Goal: Transaction & Acquisition: Book appointment/travel/reservation

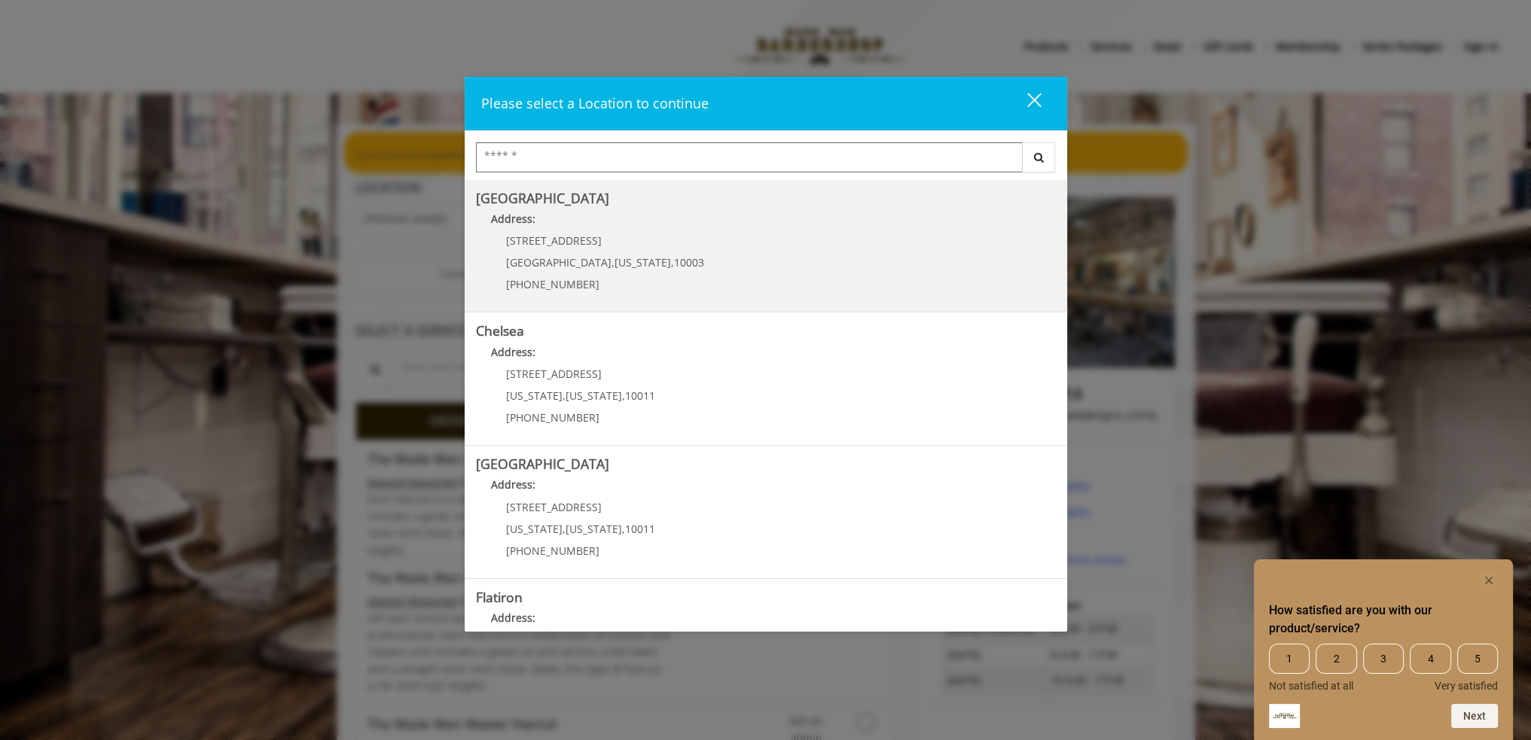
scroll to position [75, 0]
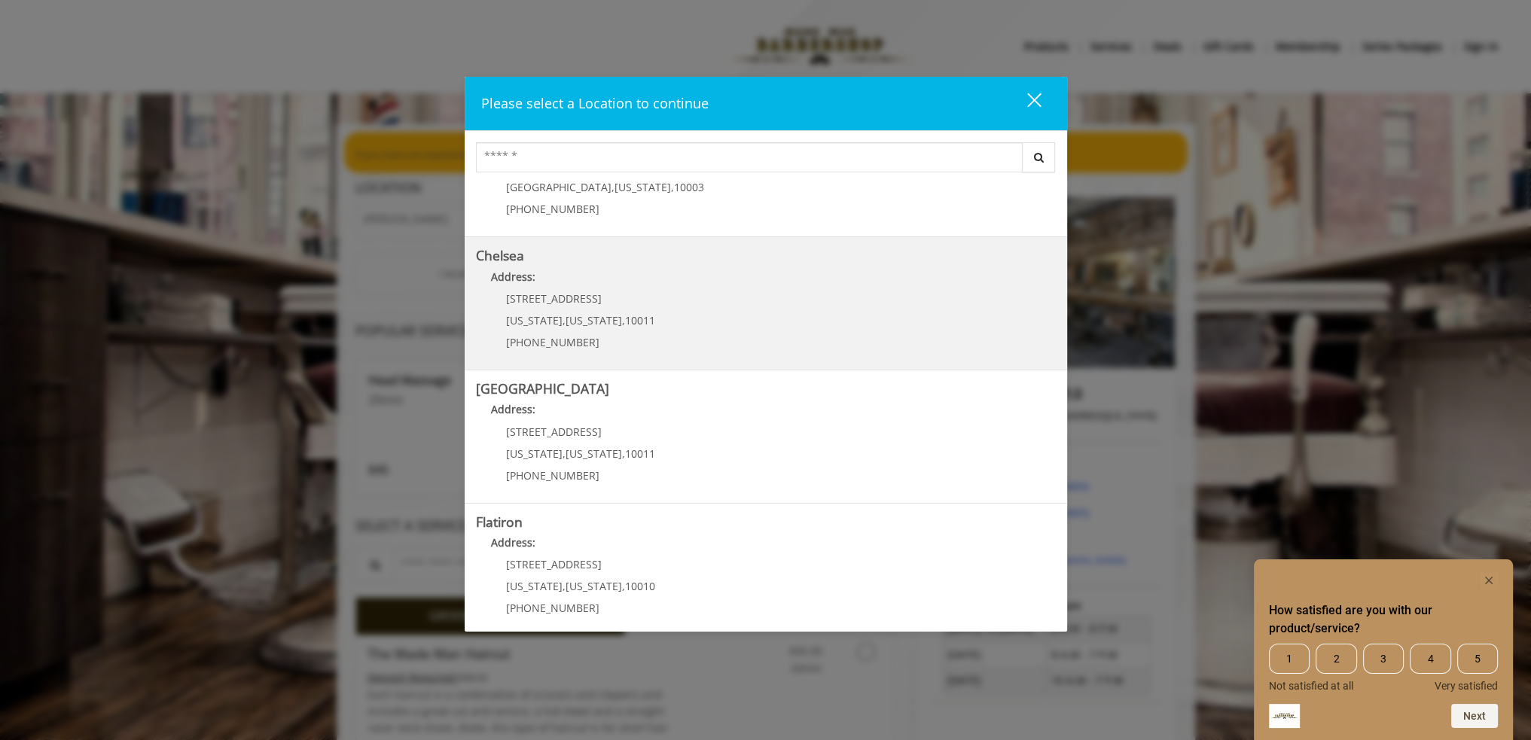
click at [679, 319] on link "Chelsea Address: [STREET_ADDRESS][US_STATE][US_STATE] (917) 639-3902" at bounding box center [766, 304] width 580 height 110
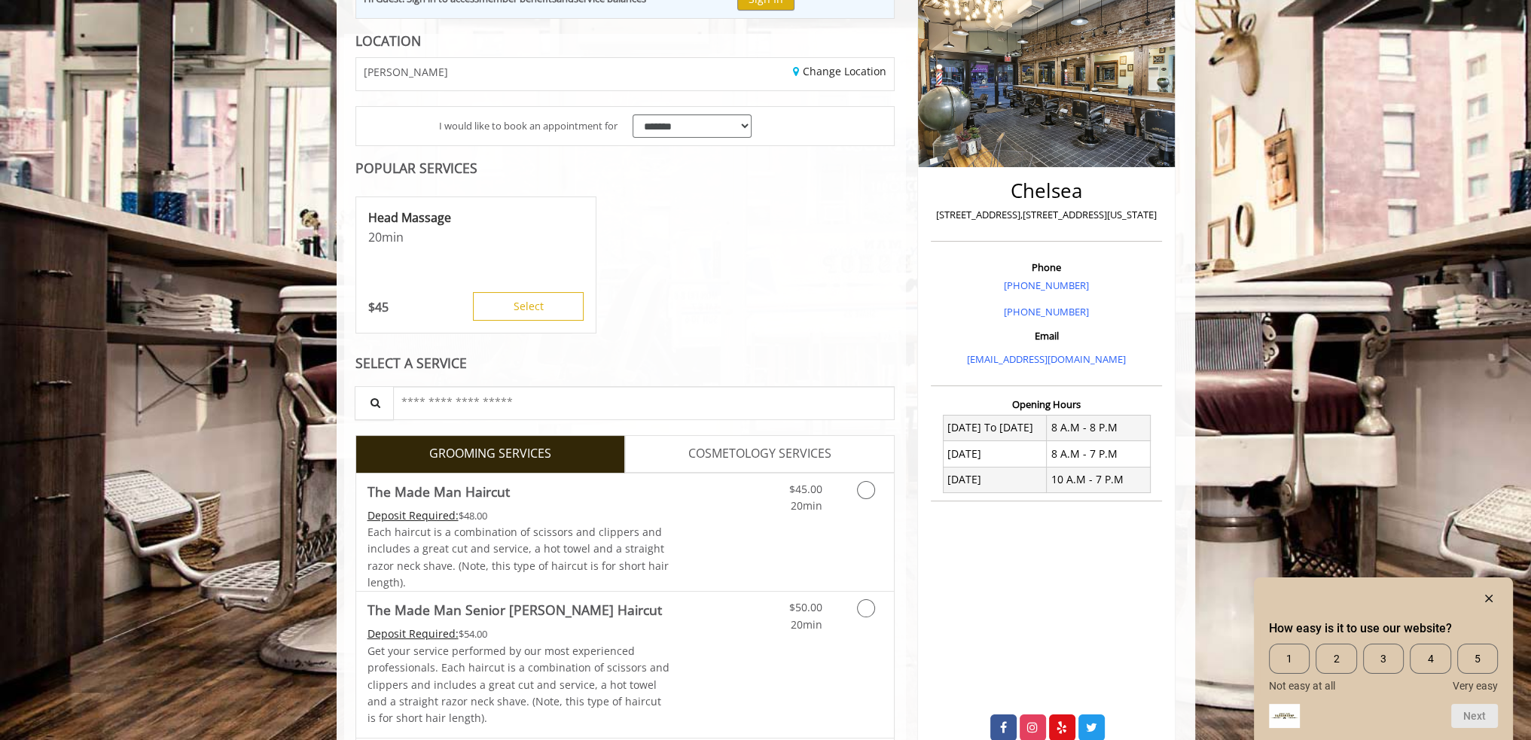
scroll to position [226, 0]
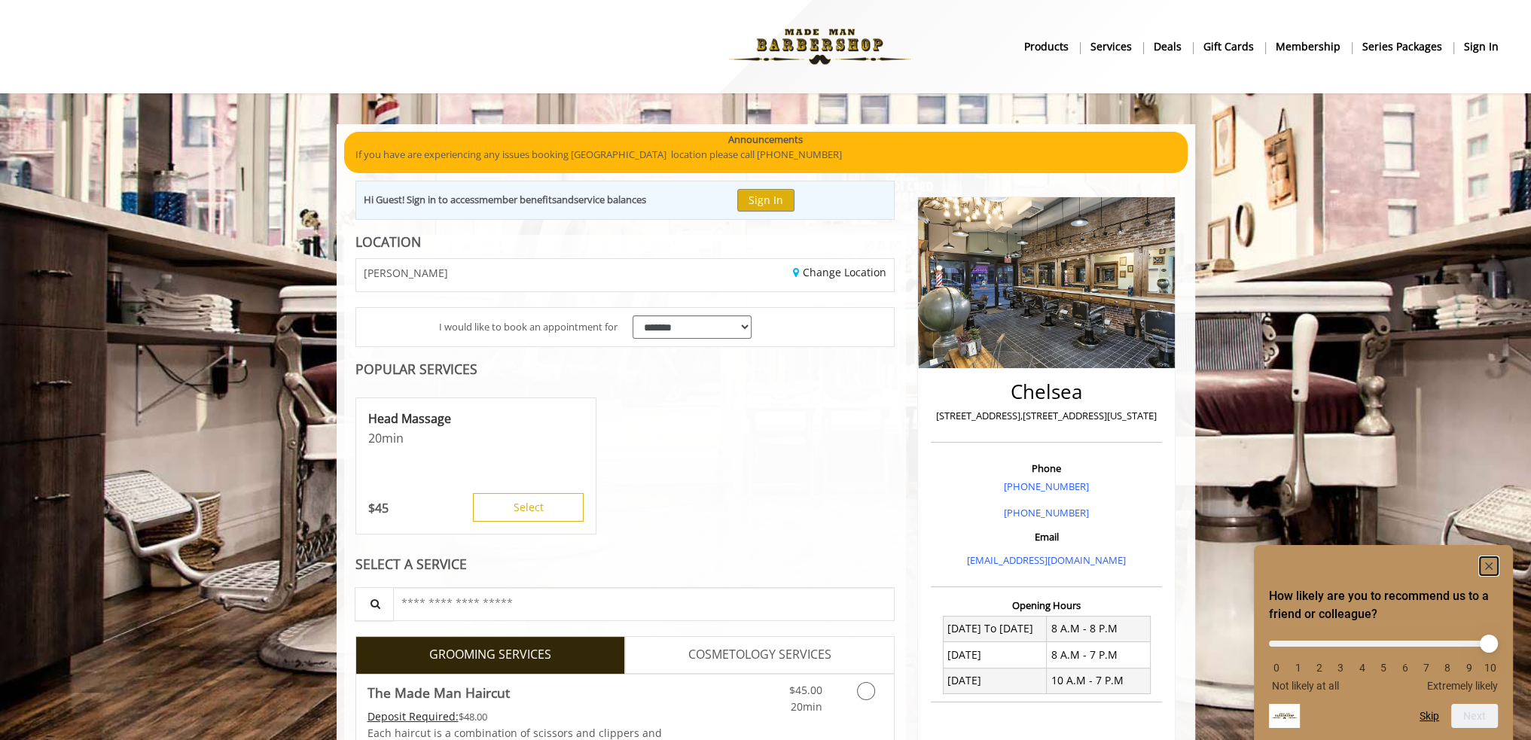
click at [1493, 566] on rect "Hide survey" at bounding box center [1489, 566] width 18 height 18
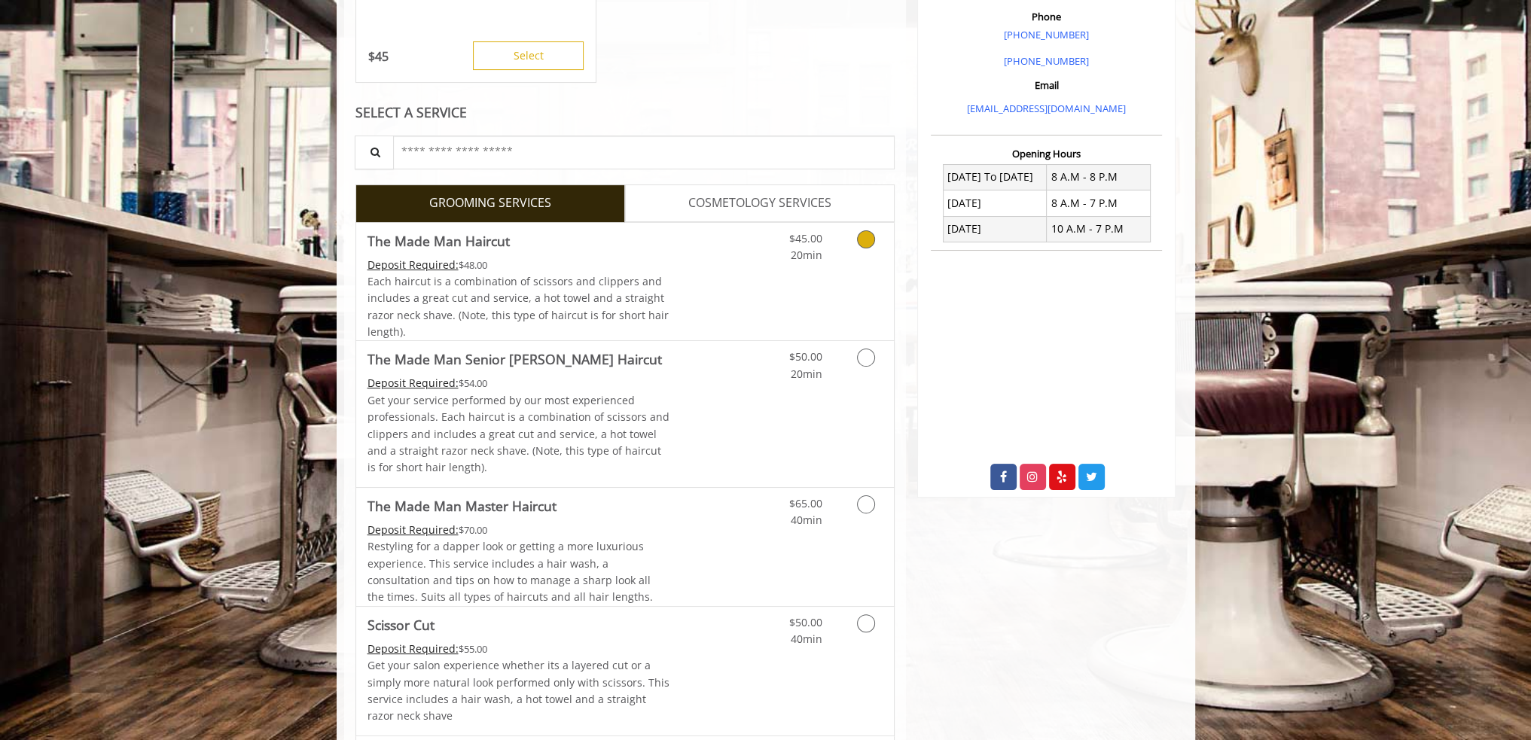
click at [771, 301] on div "$45.00 20min" at bounding box center [826, 282] width 135 height 118
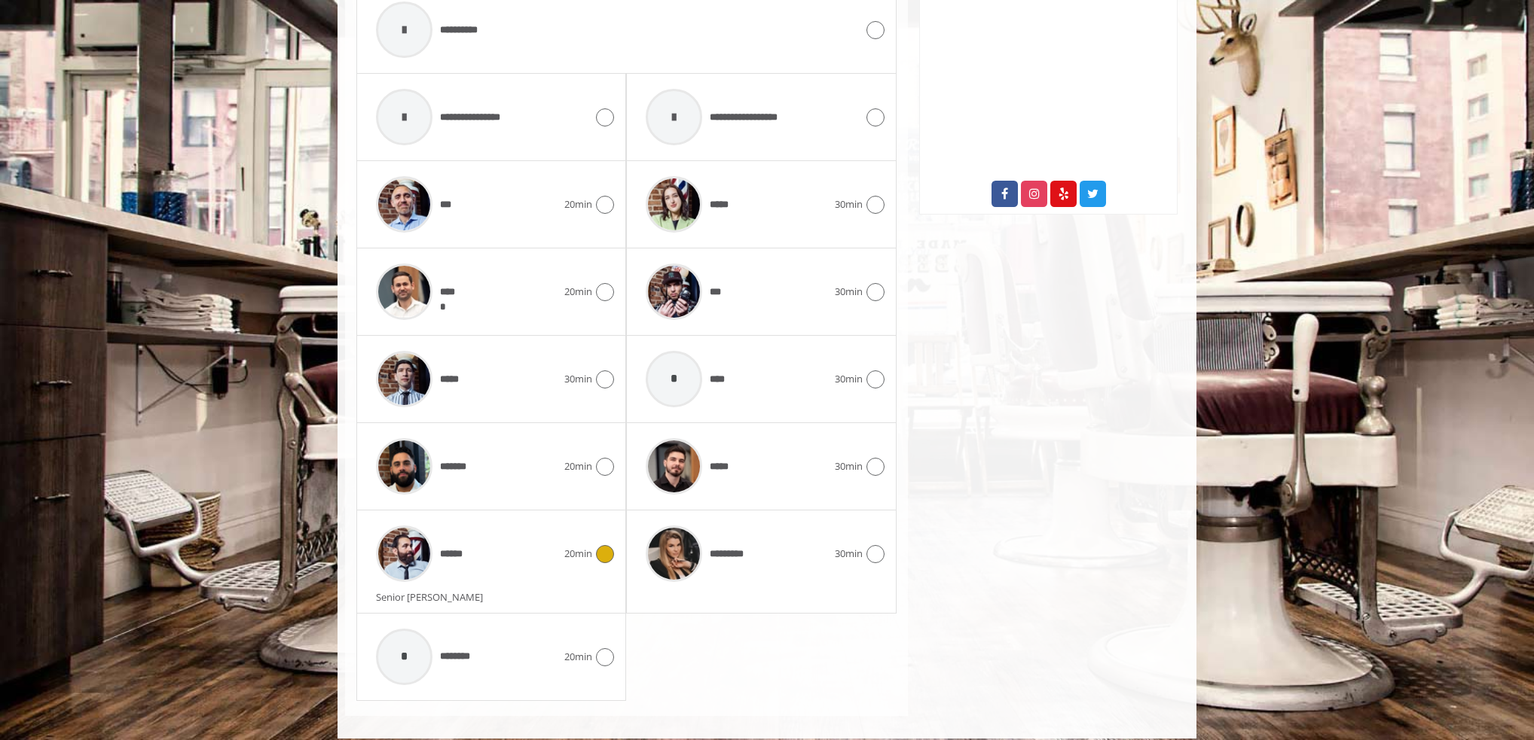
click at [531, 533] on div "******" at bounding box center [466, 554] width 196 height 72
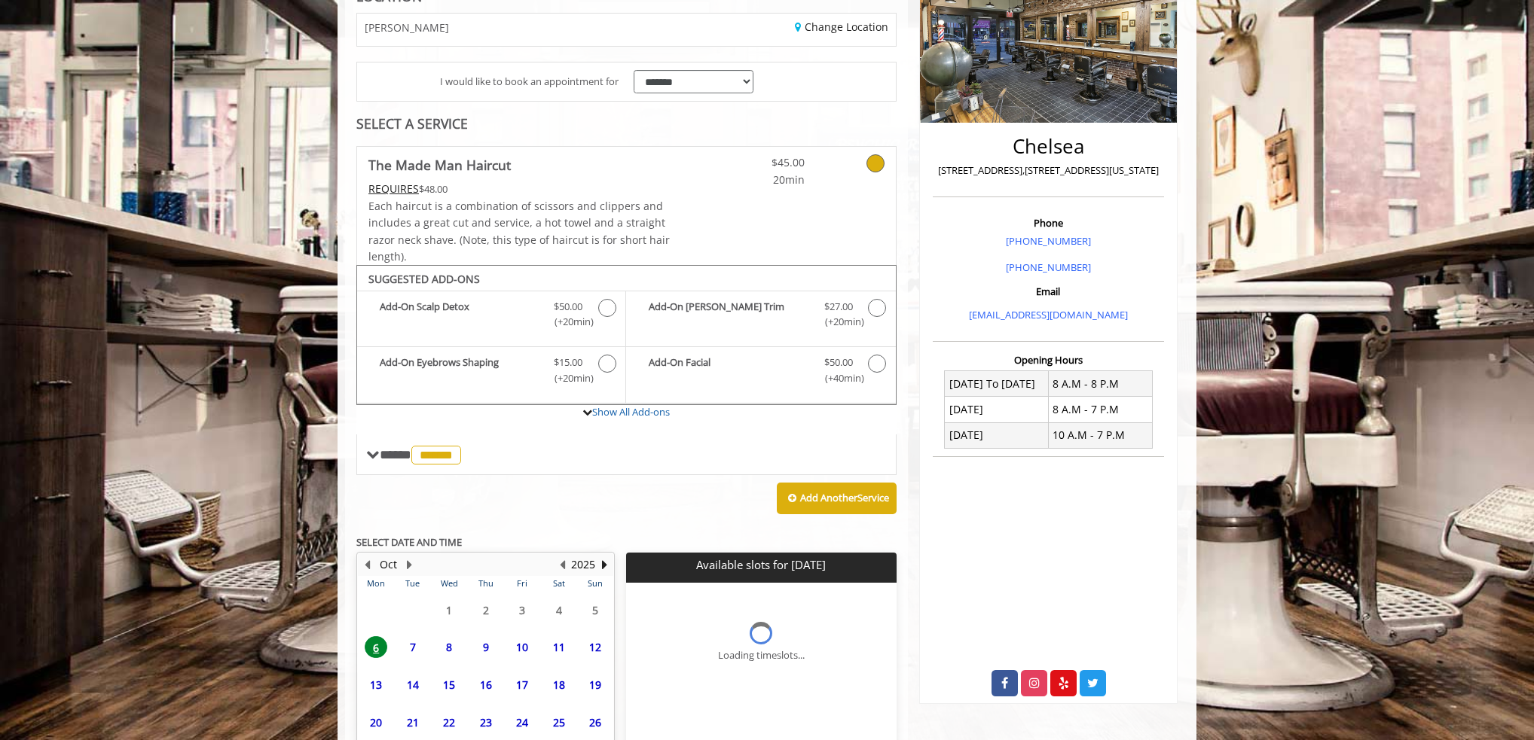
scroll to position [365, 0]
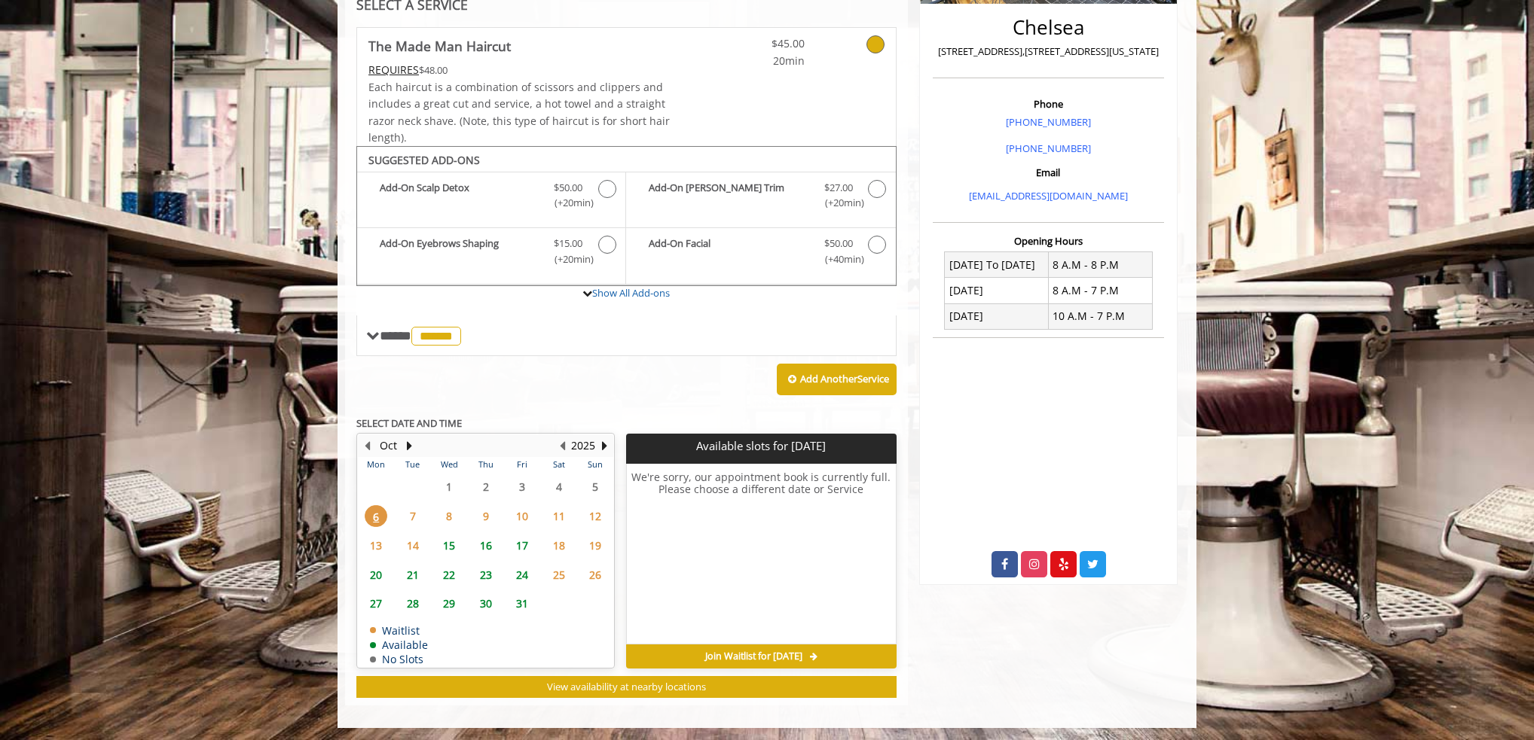
click at [410, 514] on span "7" at bounding box center [412, 516] width 23 height 22
click at [439, 516] on span "8" at bounding box center [449, 516] width 23 height 22
click at [469, 515] on td "9" at bounding box center [485, 516] width 36 height 29
click at [509, 514] on div "10" at bounding box center [522, 516] width 30 height 22
click at [564, 518] on span "11" at bounding box center [559, 516] width 23 height 22
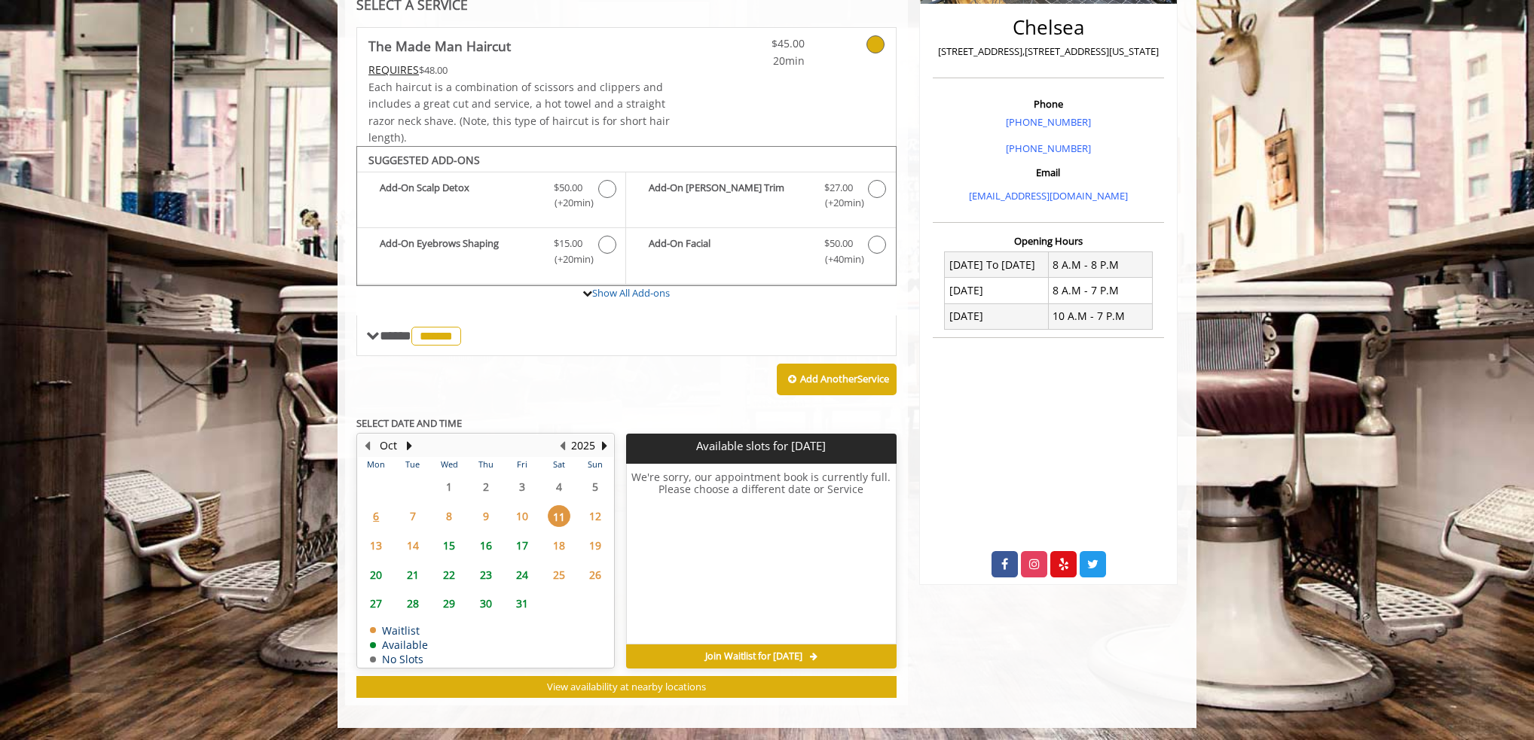
click at [449, 542] on span "15" at bounding box center [449, 546] width 23 height 22
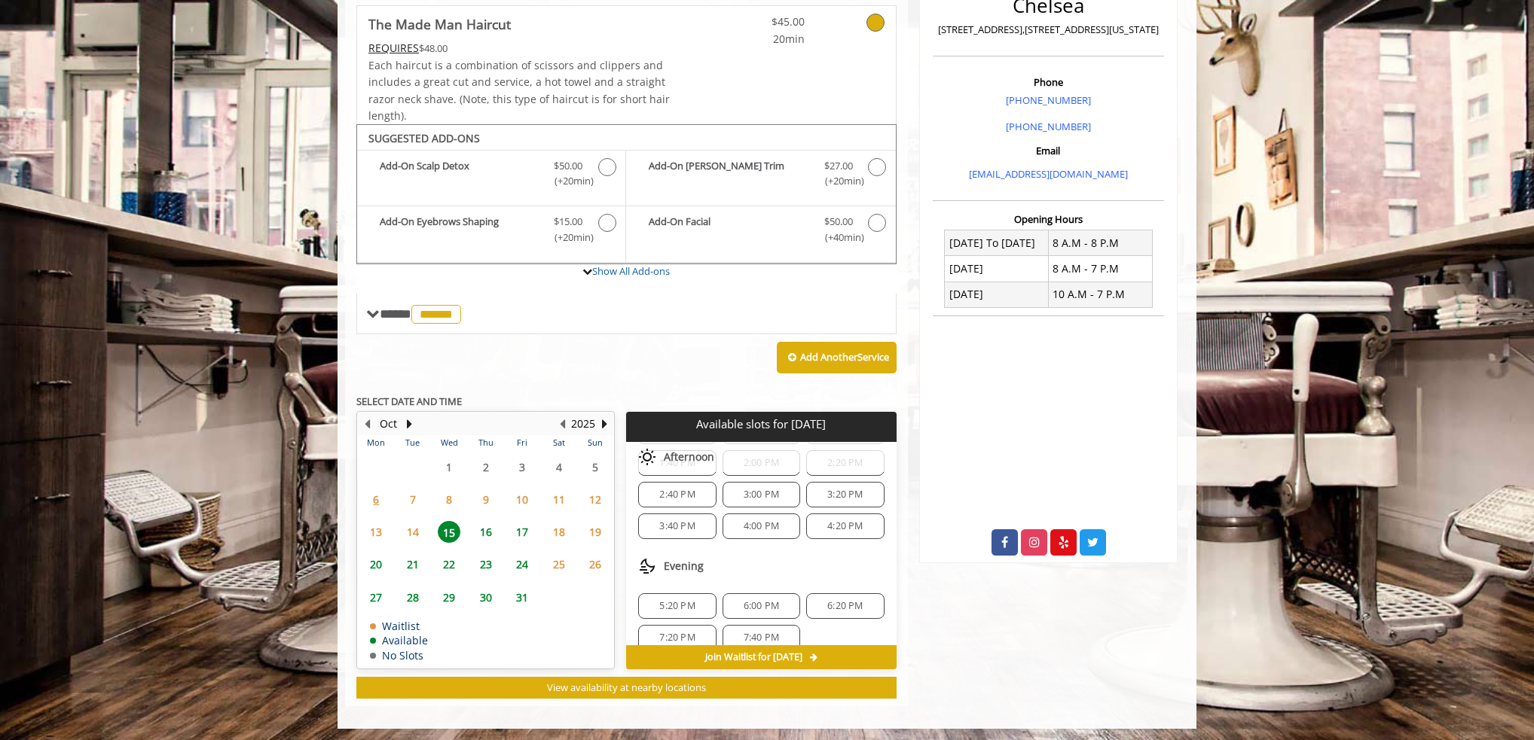
scroll to position [191, 0]
click at [408, 533] on span "14" at bounding box center [412, 532] width 23 height 22
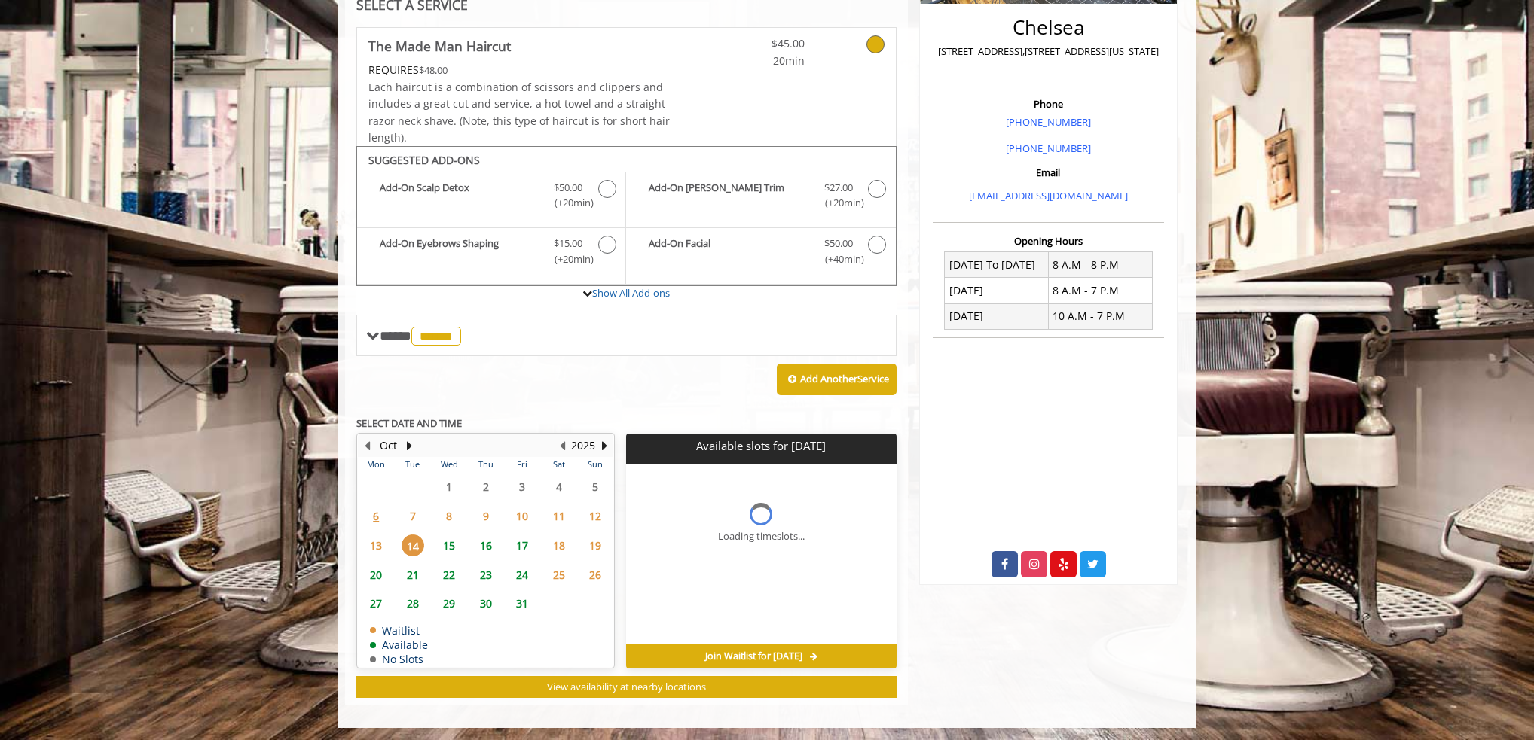
scroll to position [0, 0]
click at [445, 545] on span "15" at bounding box center [449, 546] width 23 height 22
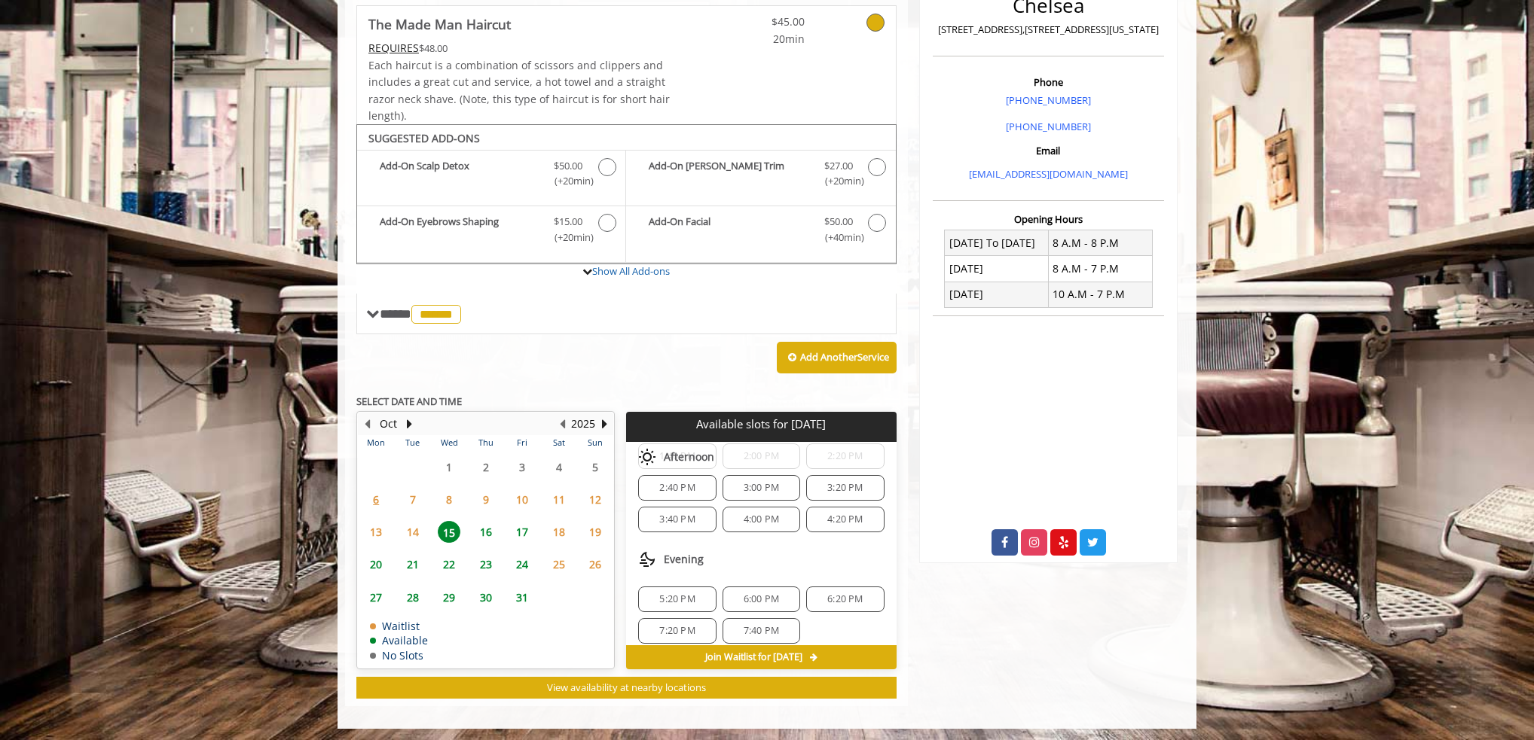
scroll to position [191, 0]
click at [685, 623] on span "7:20 PM" at bounding box center [676, 624] width 35 height 12
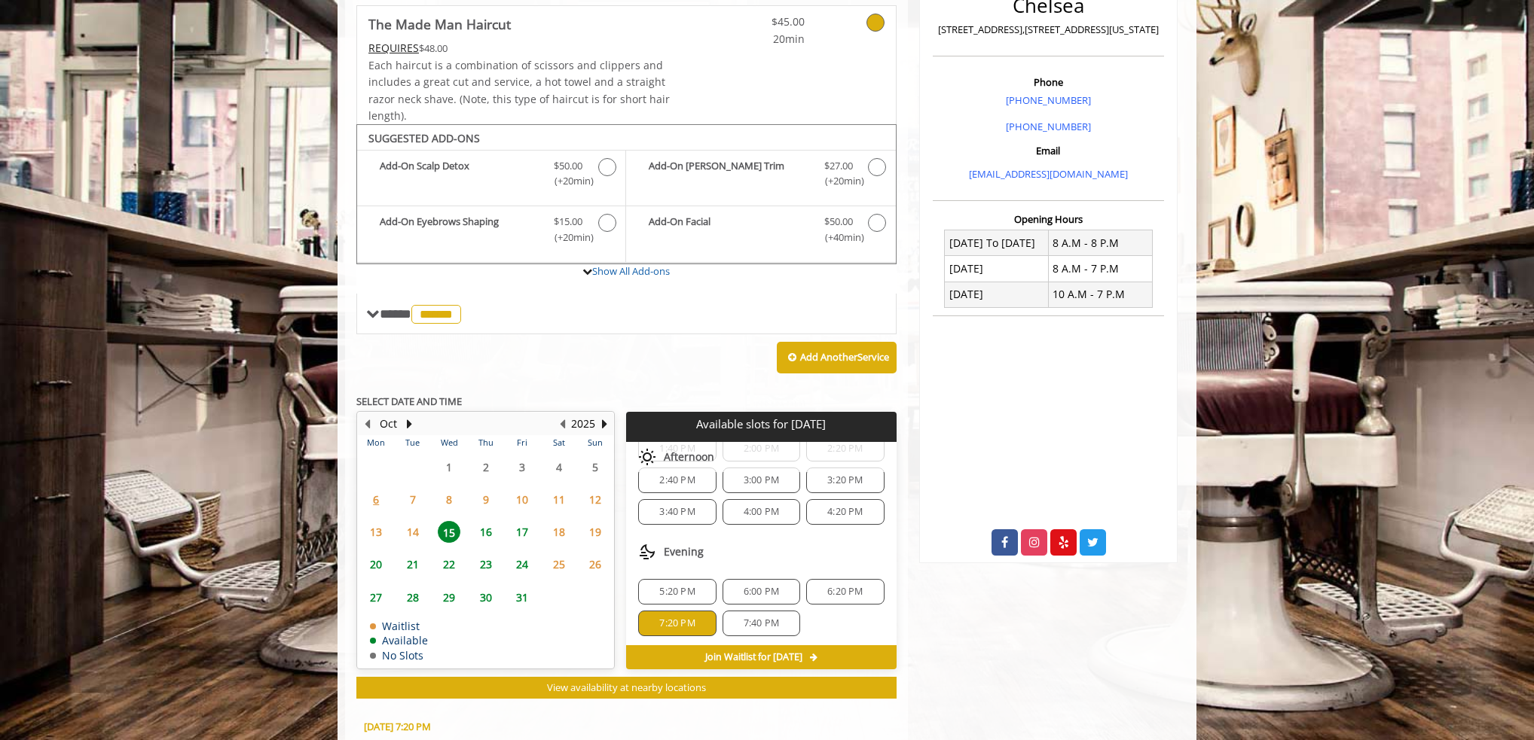
scroll to position [658, 0]
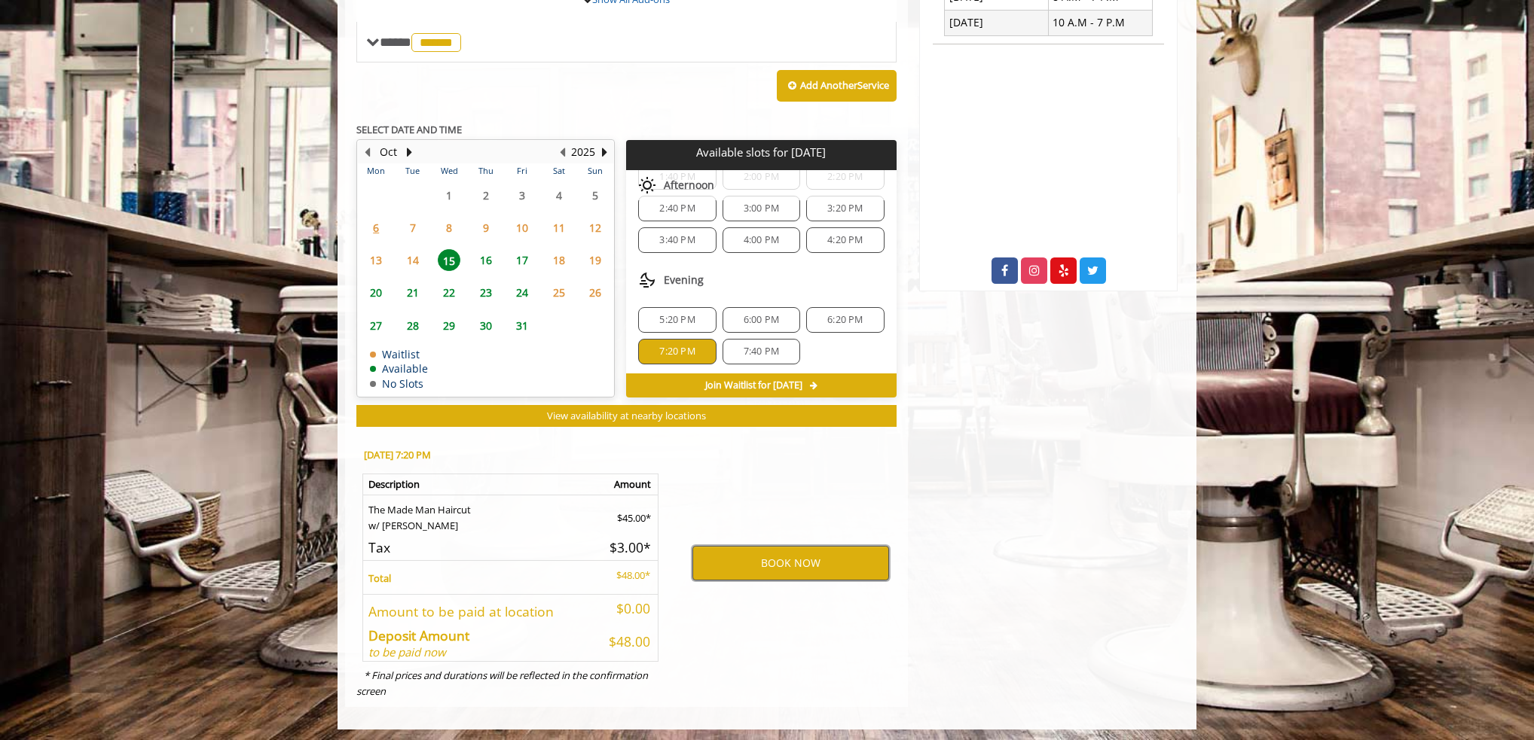
click at [762, 563] on button "BOOK NOW" at bounding box center [790, 563] width 197 height 35
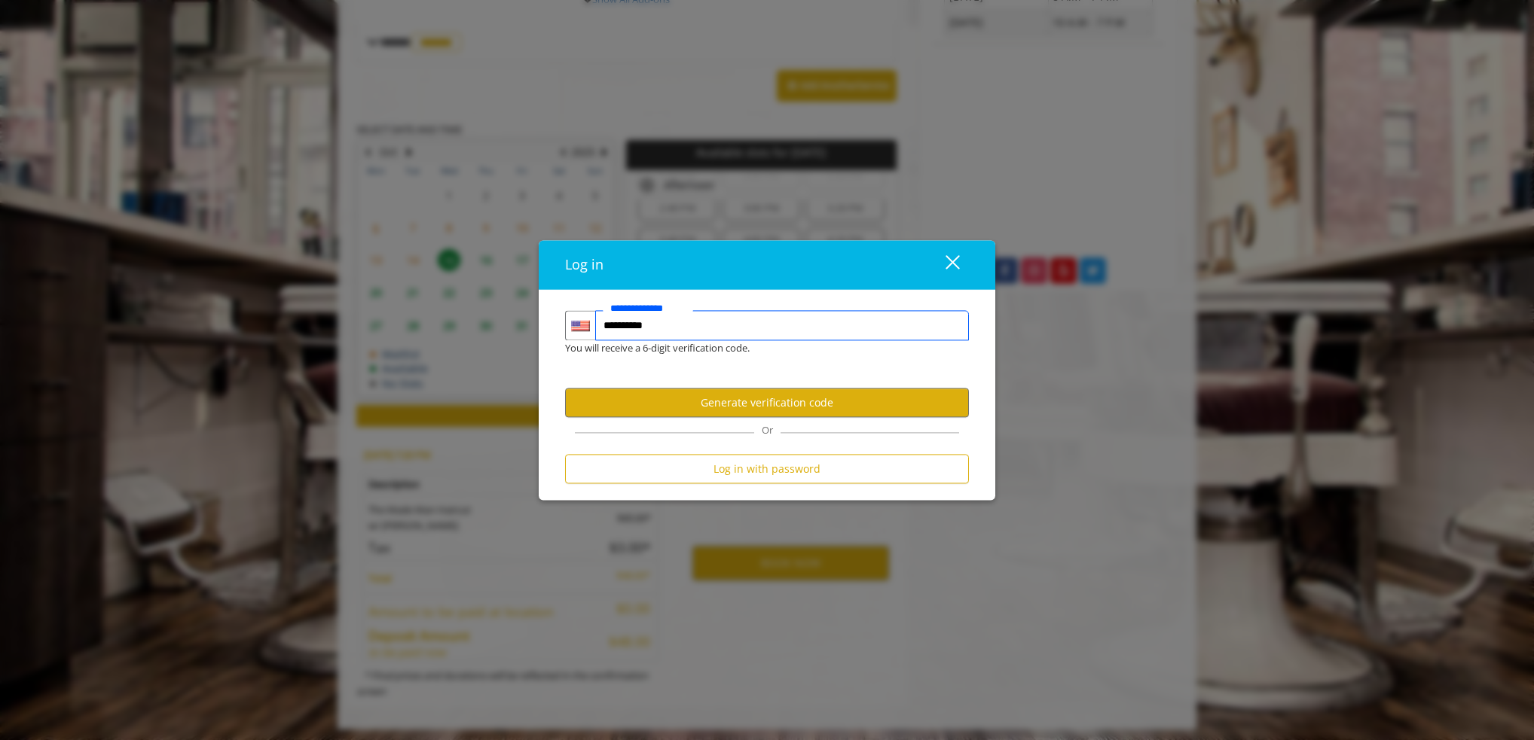
type input "**********"
click at [680, 398] on button "Generate verification code" at bounding box center [767, 403] width 404 height 29
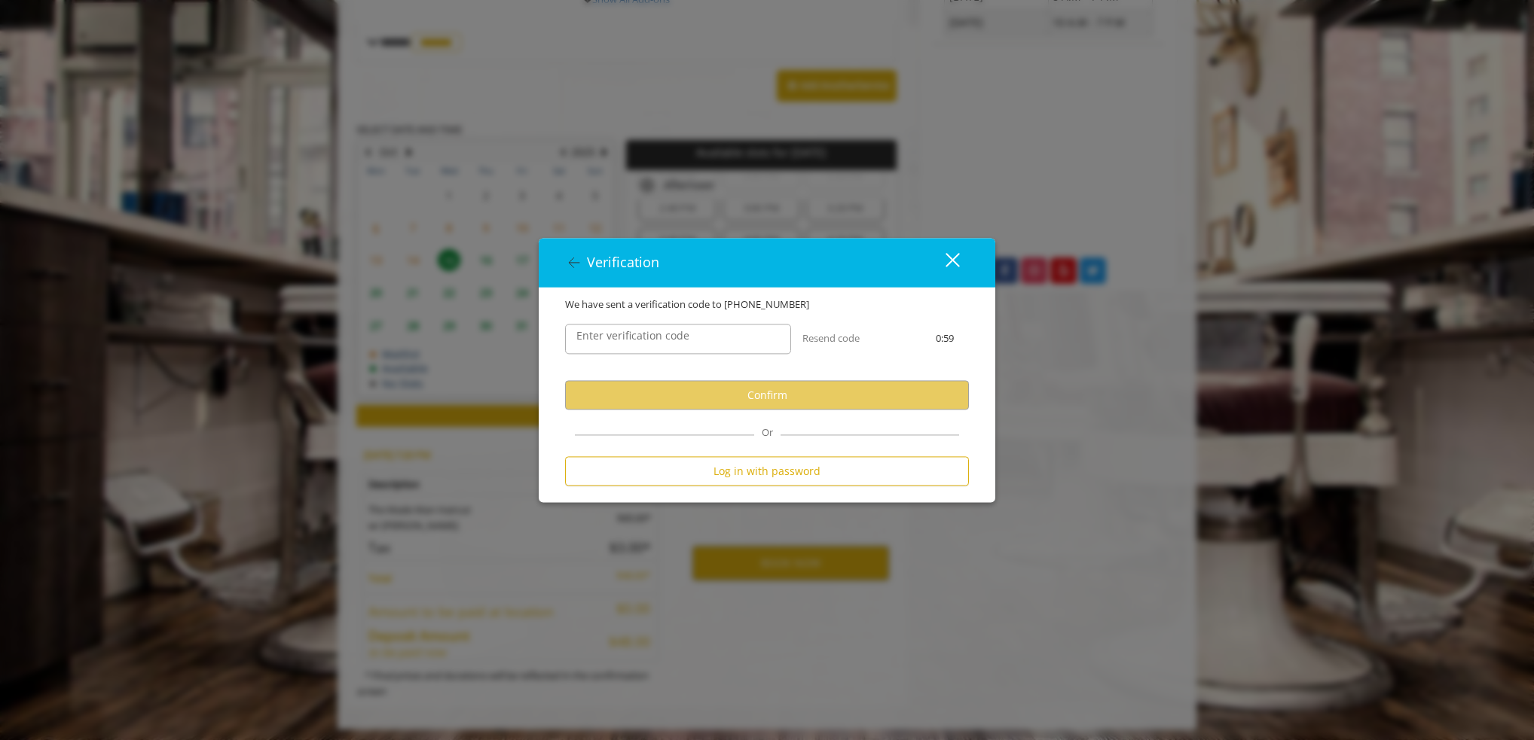
click at [690, 337] on label "Enter verification code" at bounding box center [633, 336] width 128 height 17
click at [690, 337] on input "Enter verification code" at bounding box center [678, 340] width 226 height 30
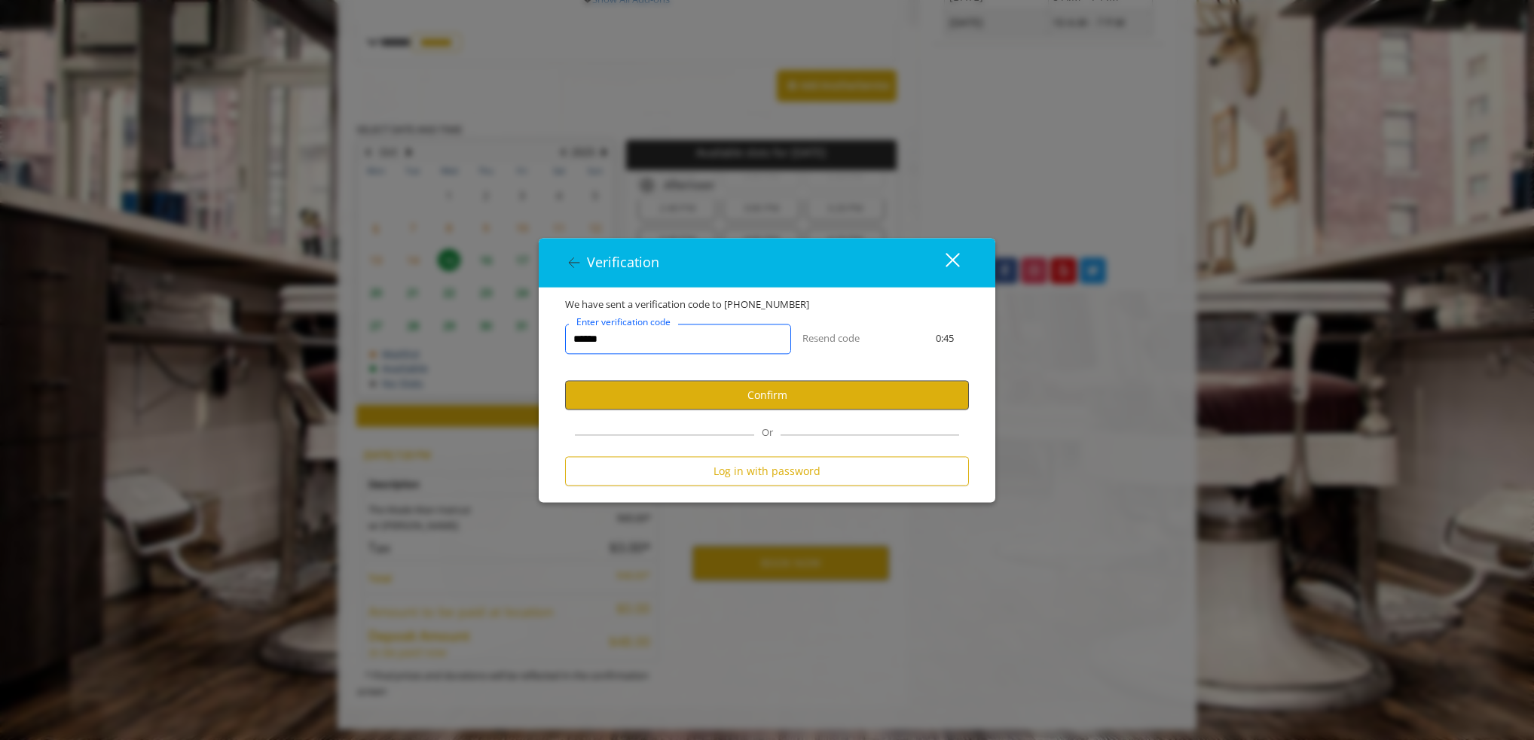
type input "******"
click at [702, 387] on button "Confirm" at bounding box center [767, 395] width 404 height 29
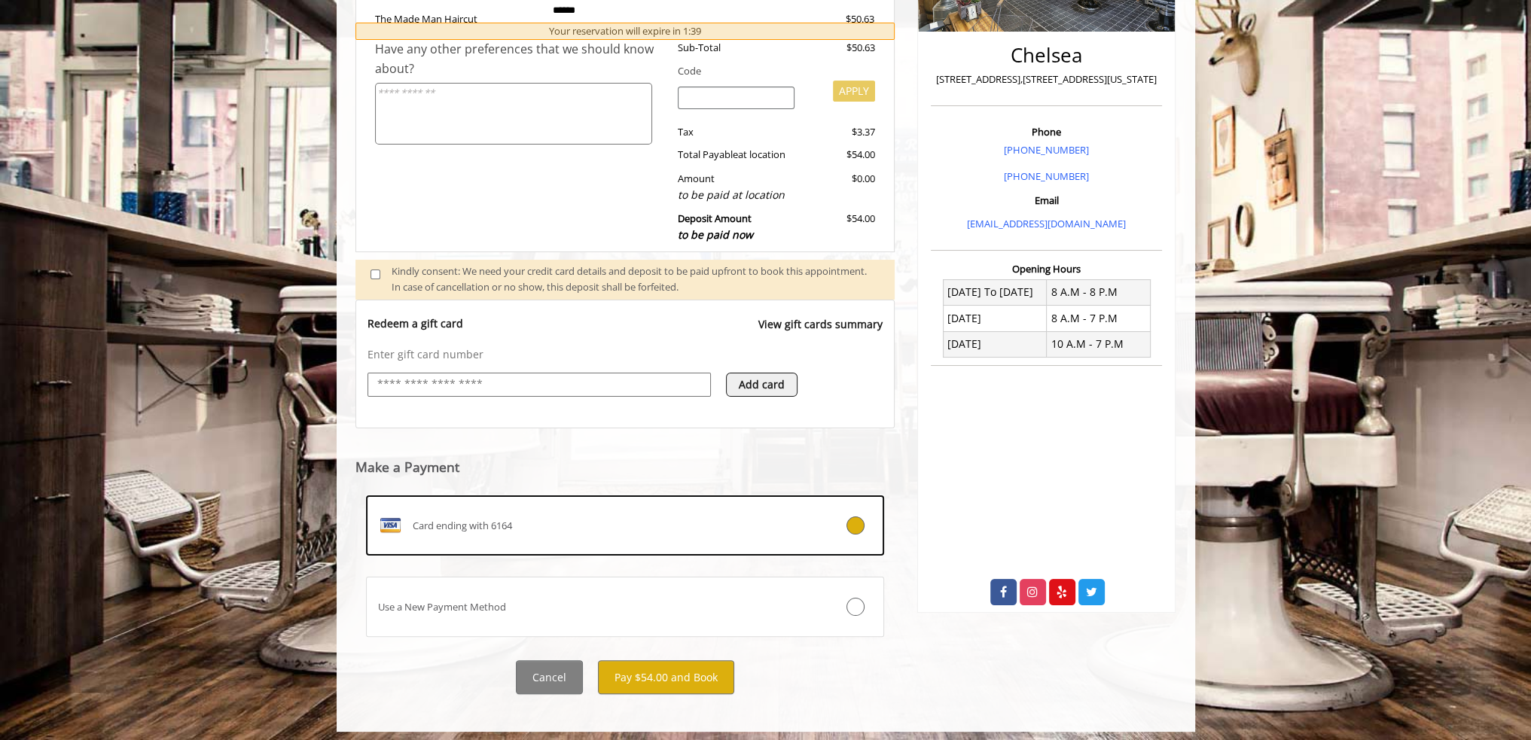
scroll to position [342, 0]
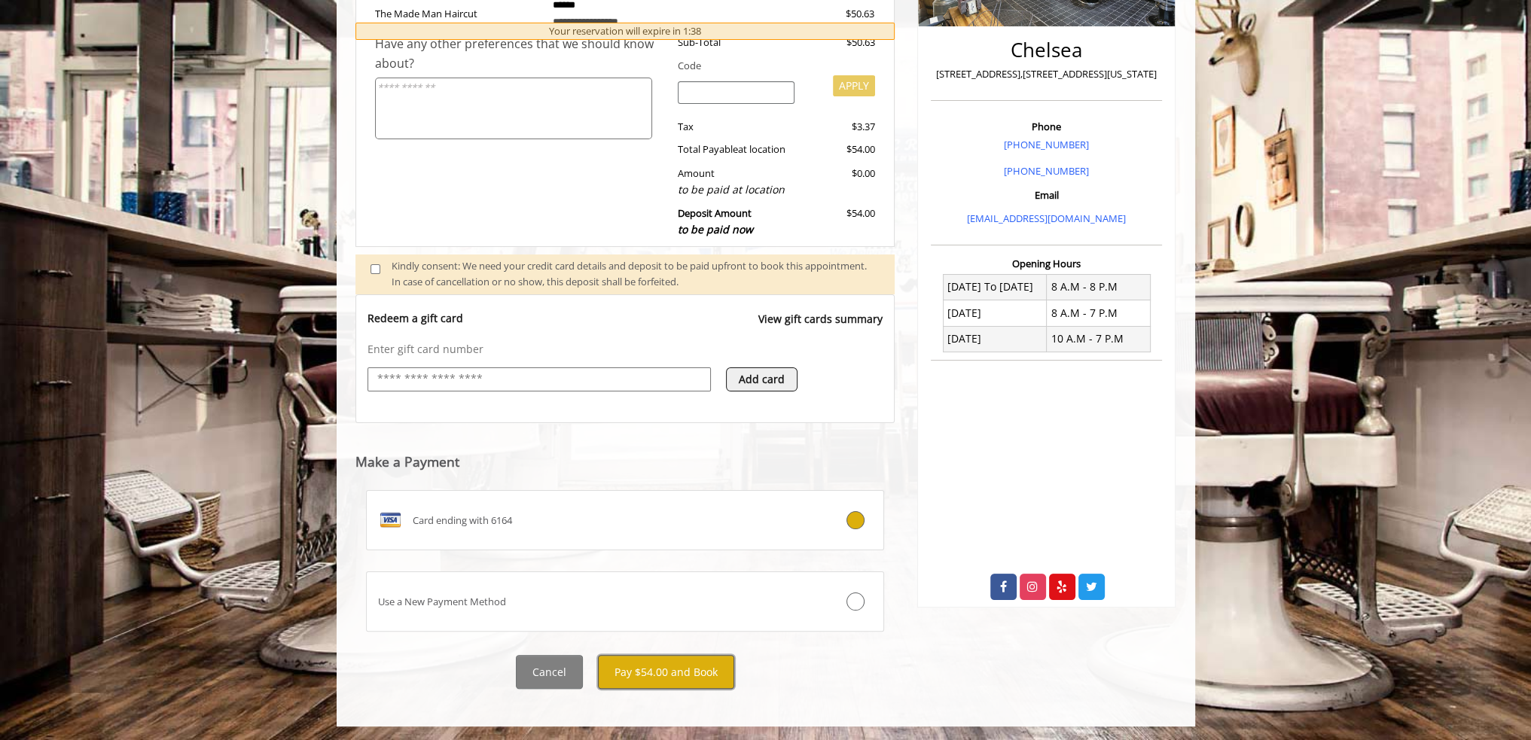
click at [700, 671] on button "Pay $54.00 and Book" at bounding box center [666, 672] width 136 height 34
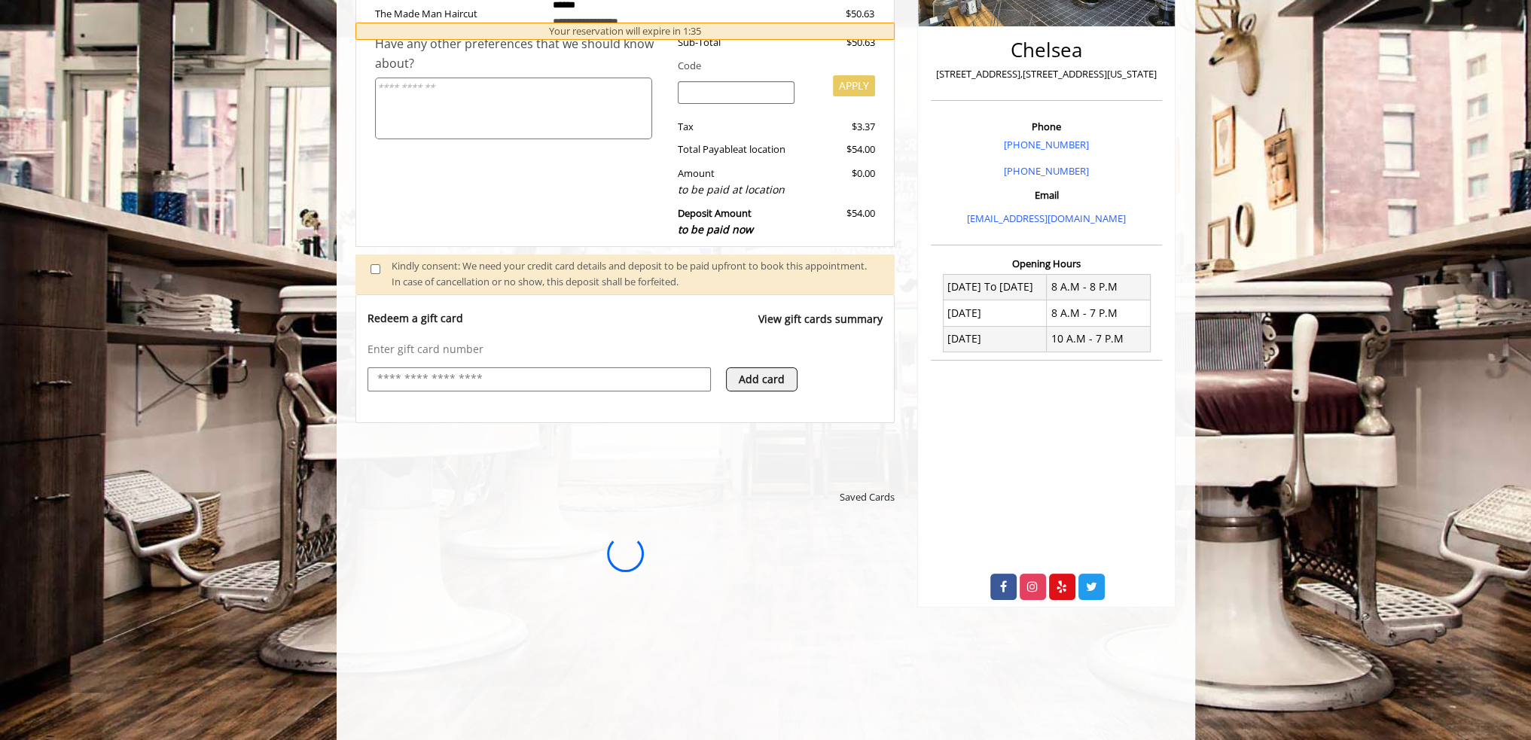
scroll to position [0, 0]
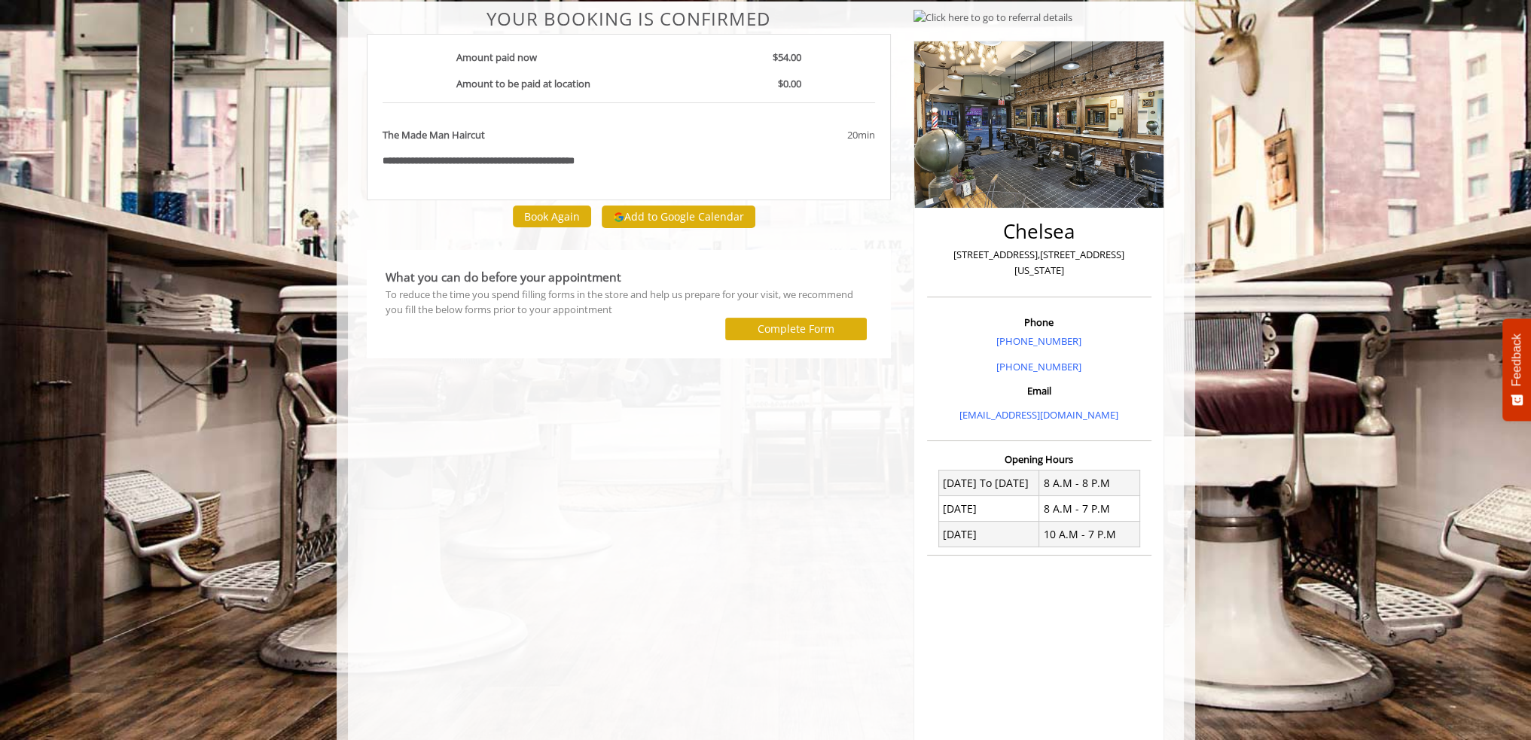
scroll to position [151, 0]
